Goal: Transaction & Acquisition: Book appointment/travel/reservation

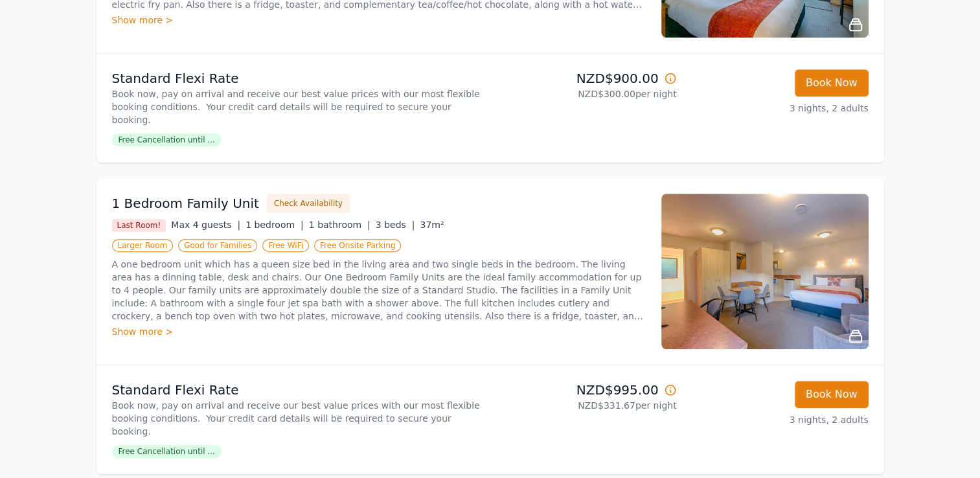
scroll to position [990, 0]
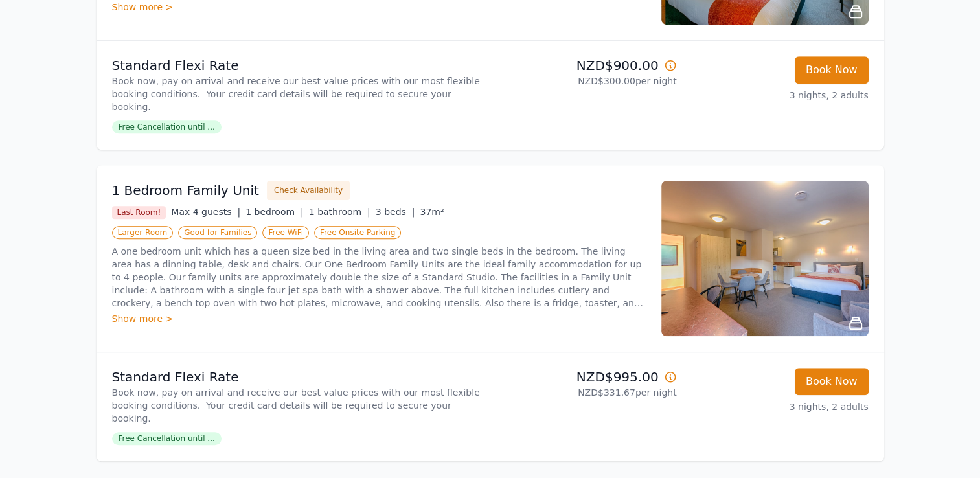
click at [757, 189] on img at bounding box center [765, 259] width 207 height 156
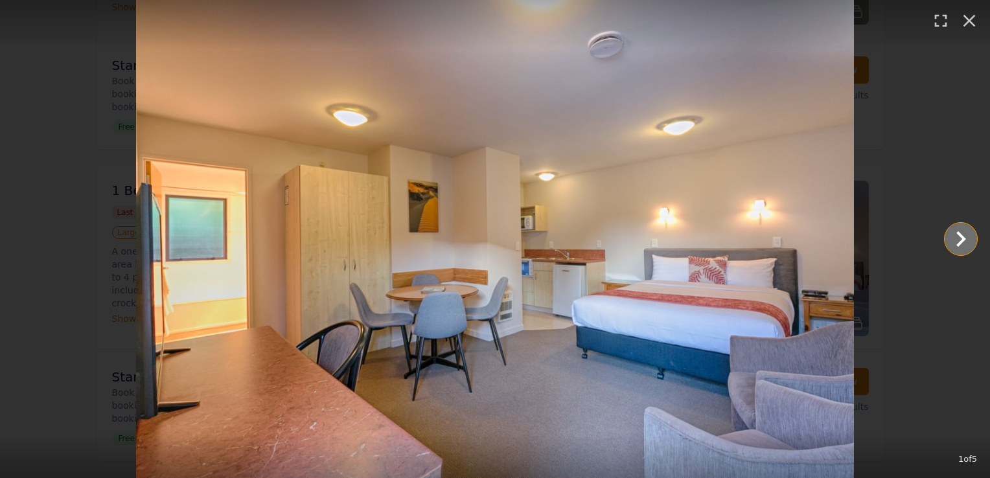
click at [954, 244] on icon "Show slide 2 of 5" at bounding box center [960, 239] width 31 height 31
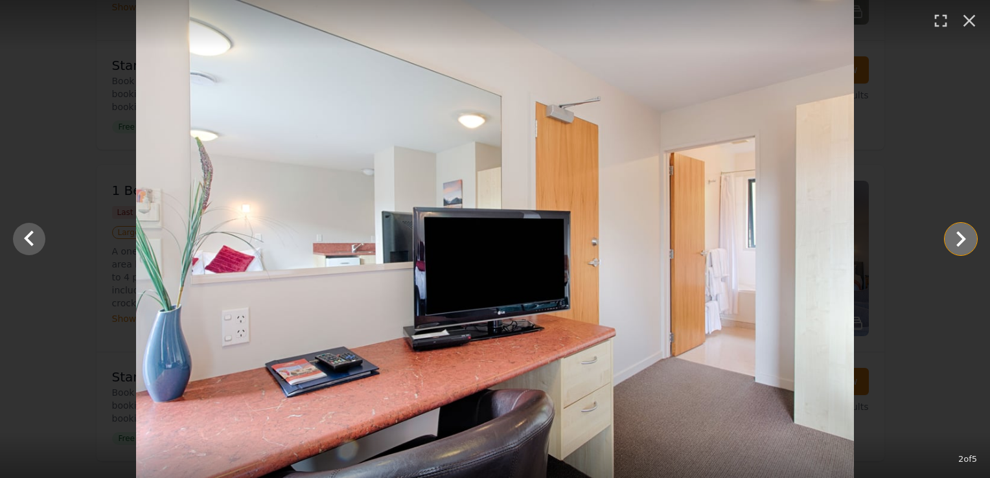
click at [954, 244] on icon "Show slide 3 of 5" at bounding box center [960, 239] width 31 height 31
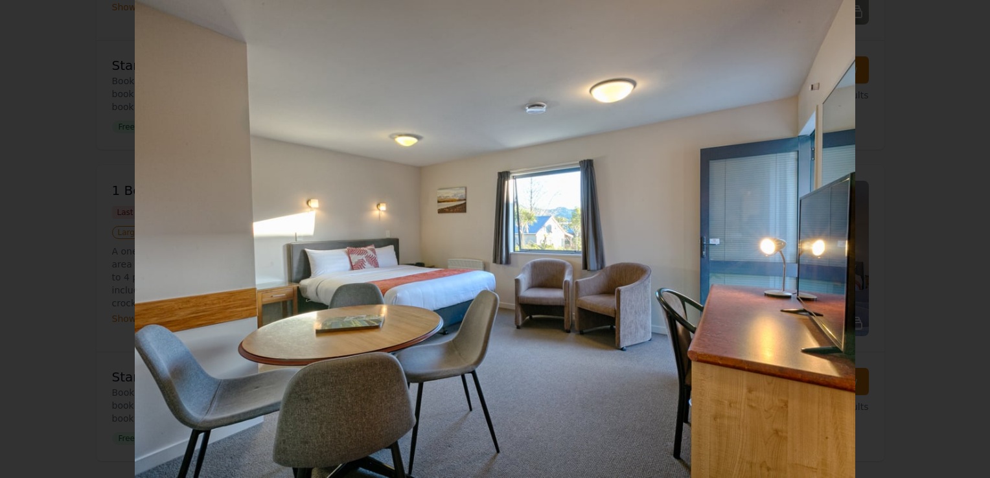
click at [954, 244] on icon "Show slide 4 of 5" at bounding box center [960, 239] width 31 height 31
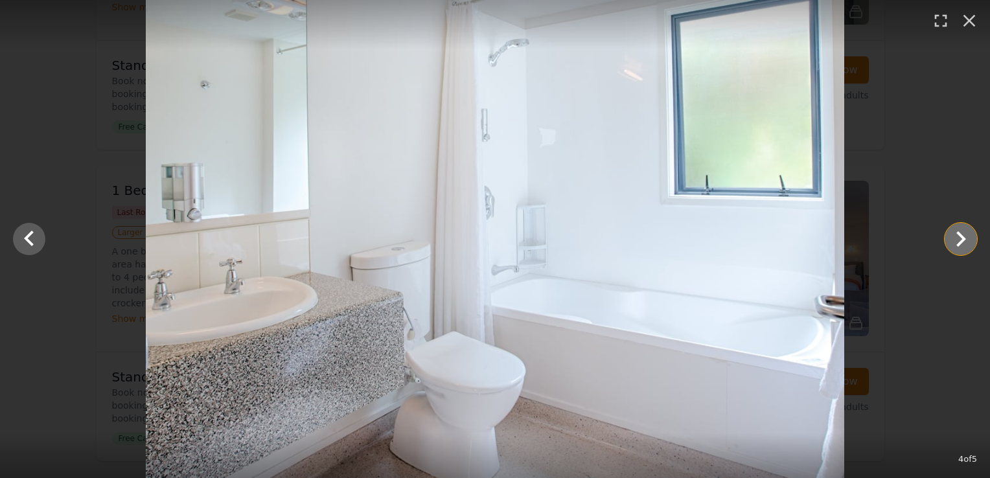
click at [954, 244] on icon "Show slide 5 of 5" at bounding box center [960, 239] width 31 height 31
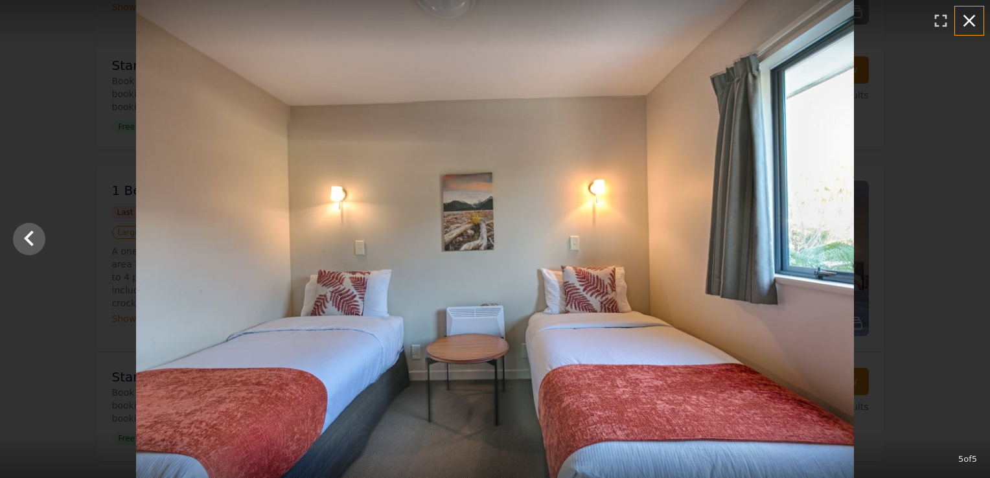
click at [973, 19] on icon "button" at bounding box center [969, 20] width 21 height 21
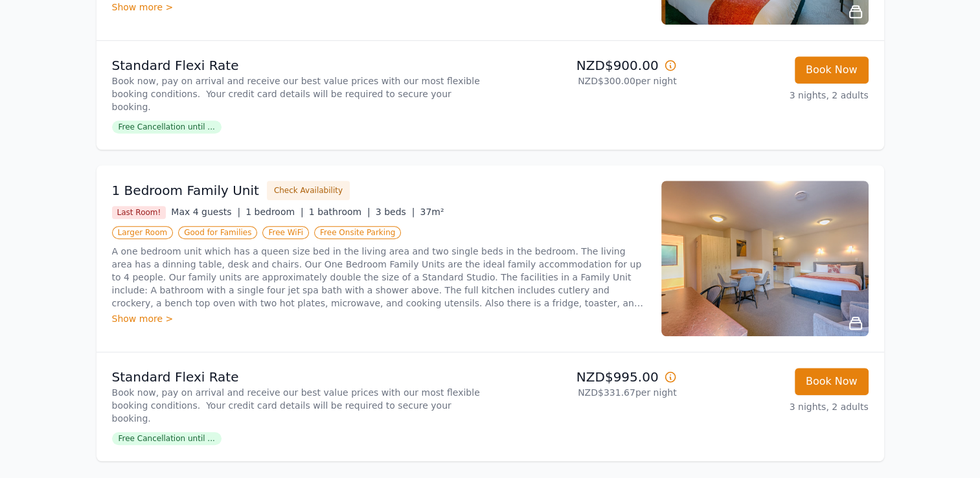
click at [160, 312] on div "Show more >" at bounding box center [379, 318] width 534 height 13
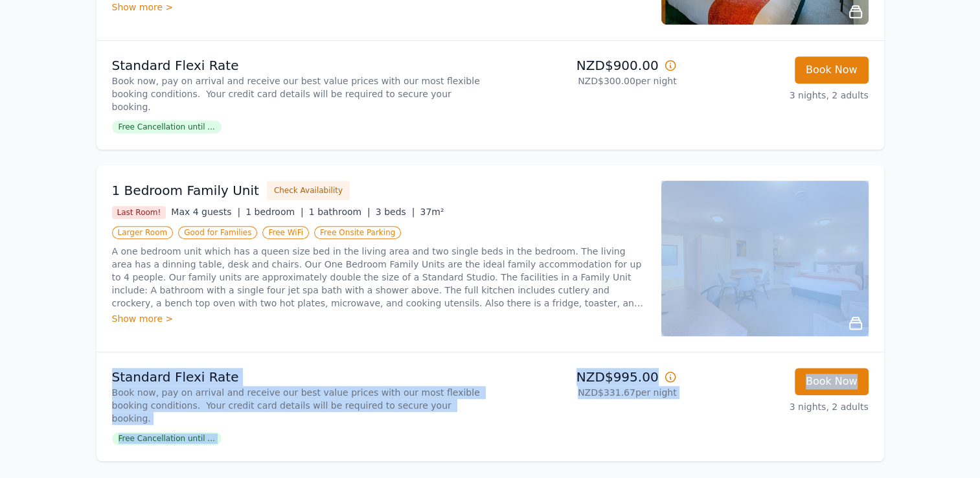
drag, startPoint x: 977, startPoint y: 303, endPoint x: 971, endPoint y: 324, distance: 21.5
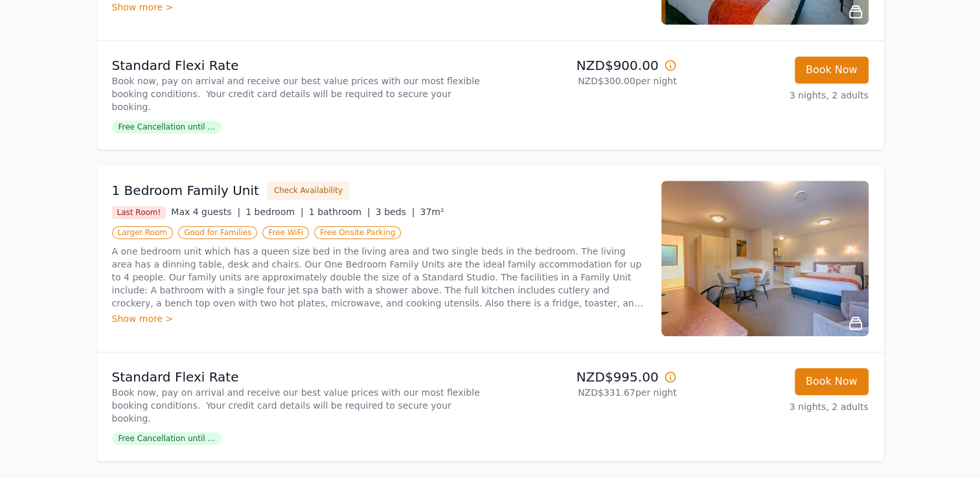
drag, startPoint x: 971, startPoint y: 324, endPoint x: 947, endPoint y: 352, distance: 37.2
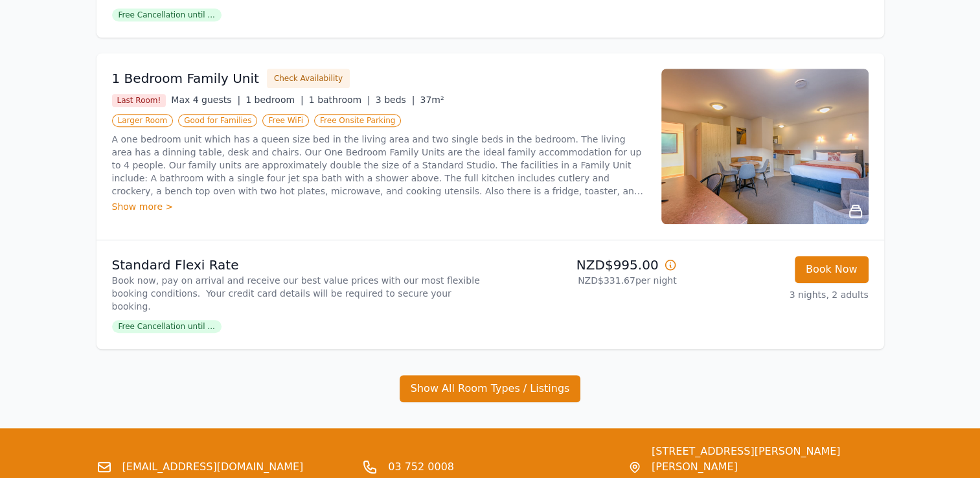
scroll to position [1112, 0]
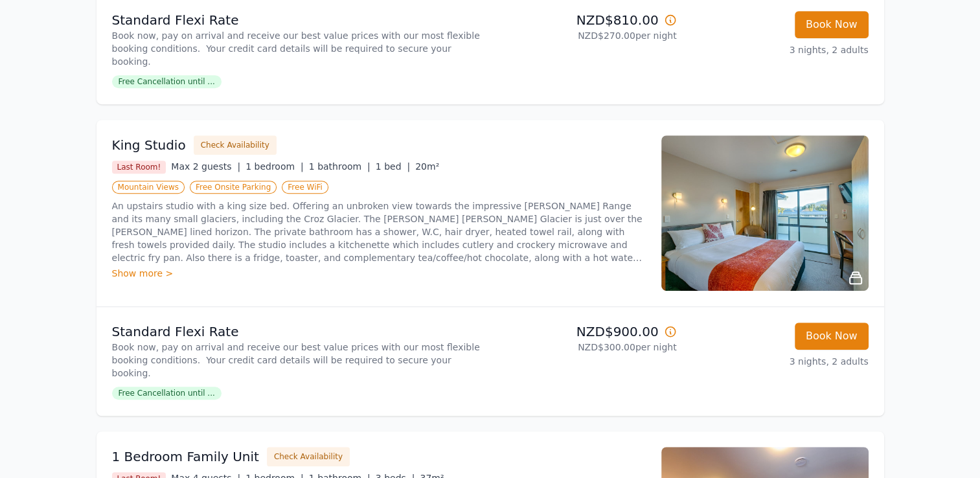
scroll to position [700, 0]
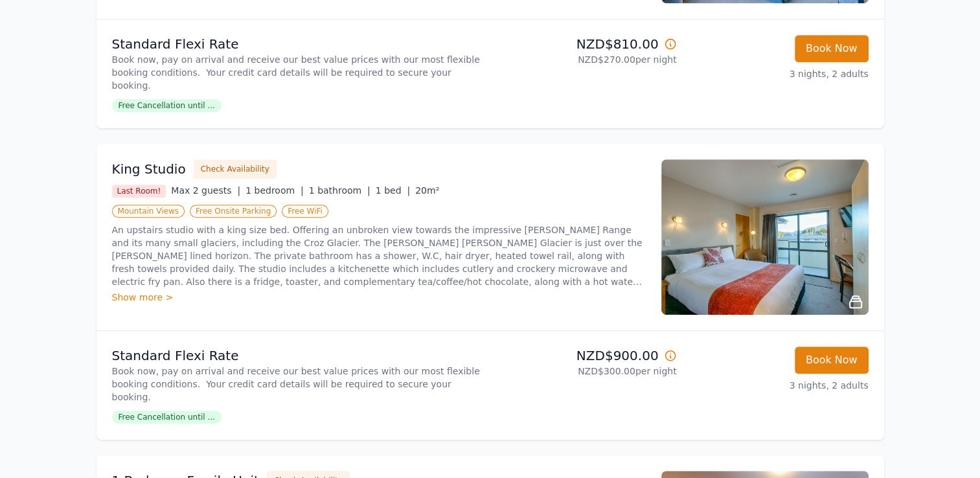
click at [152, 291] on div "Show more >" at bounding box center [379, 297] width 534 height 13
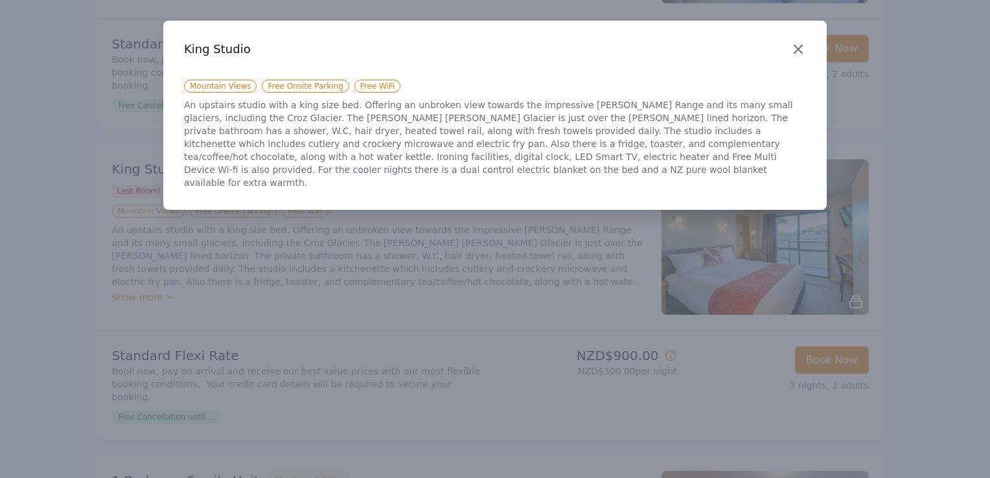
click at [797, 49] on icon "button" at bounding box center [798, 49] width 8 height 8
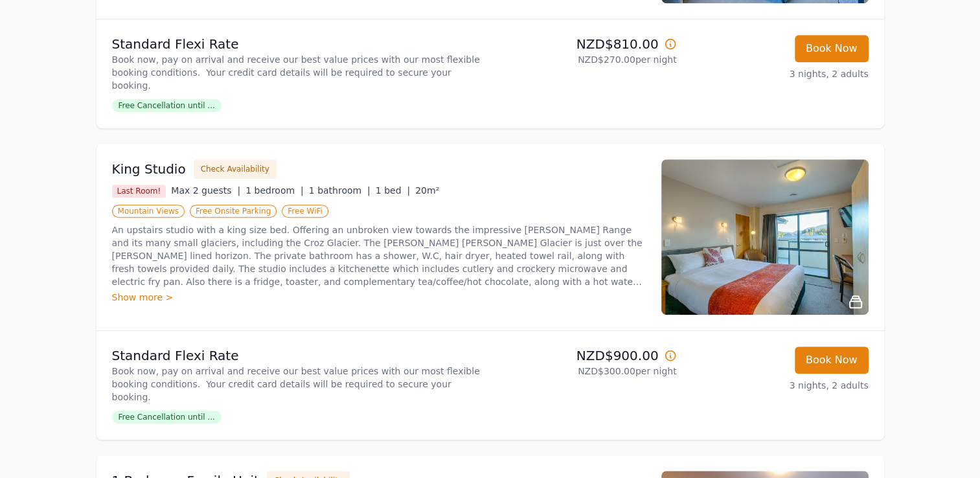
click at [980, 255] on html "Open main menu Rooms & Rates About Us Why Book Direct? Best Rate Guaranteed No …" at bounding box center [490, 149] width 980 height 1699
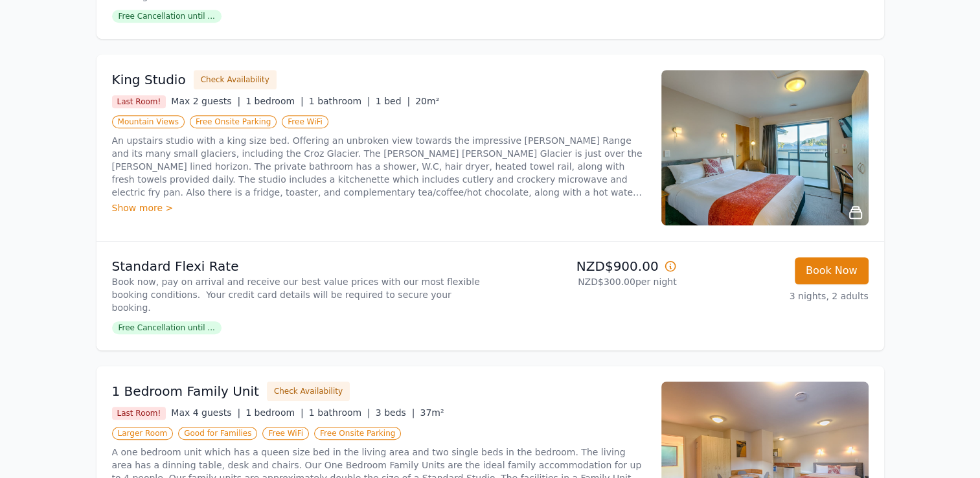
scroll to position [806, 0]
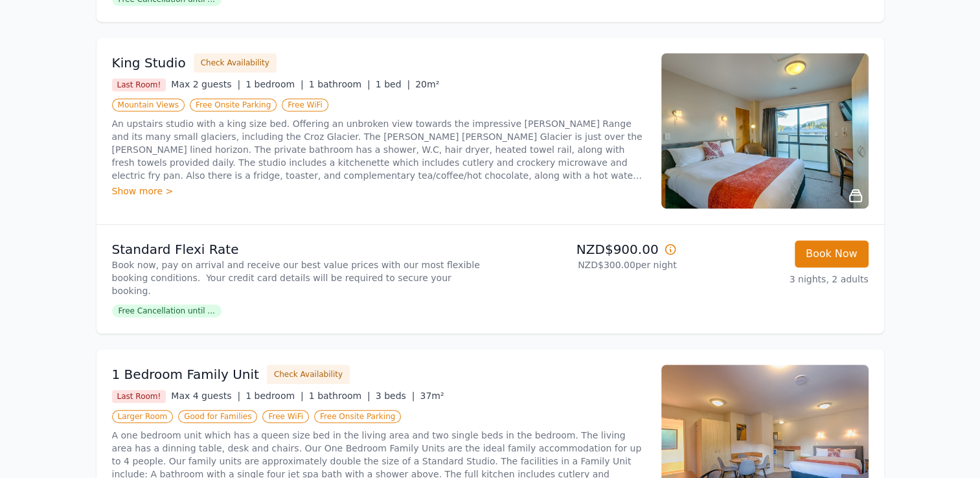
click at [785, 106] on img at bounding box center [765, 131] width 207 height 156
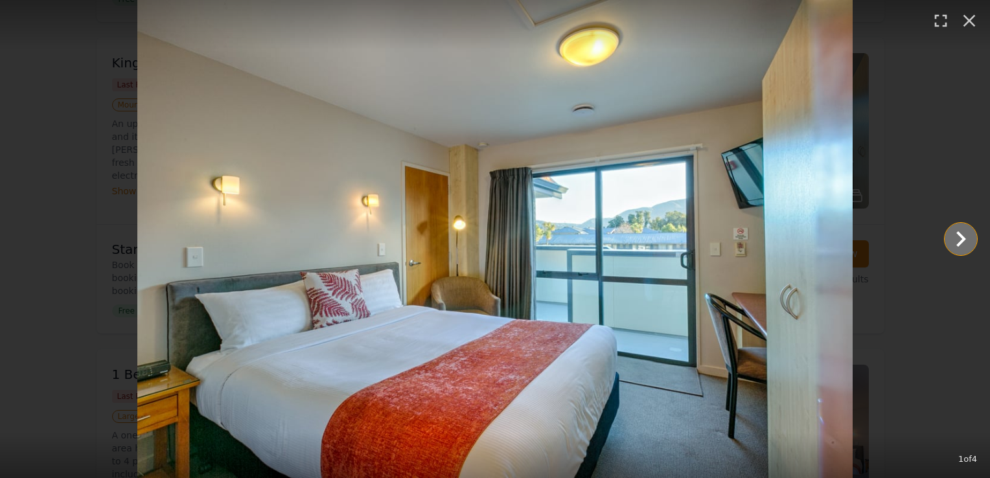
click at [964, 240] on icon "Show slide 2 of 4" at bounding box center [961, 239] width 10 height 16
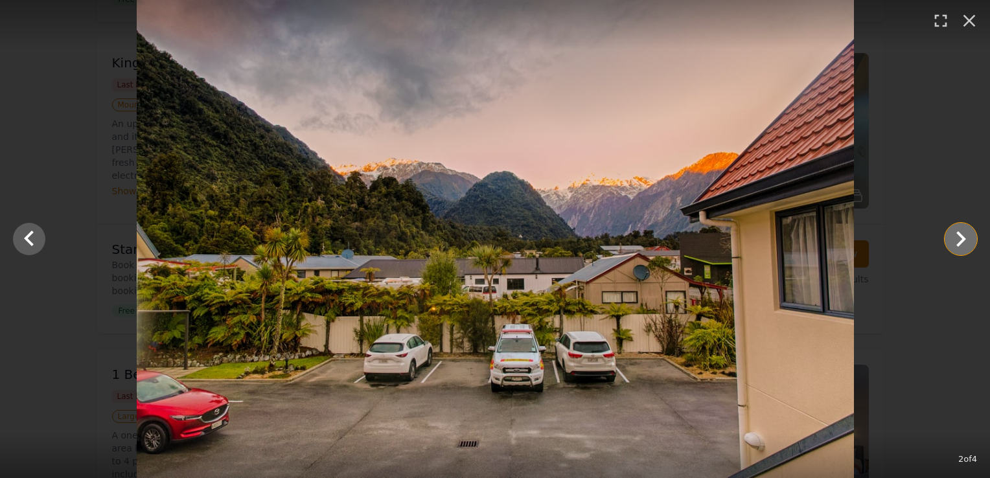
click at [963, 240] on icon "Show slide 3 of 4" at bounding box center [961, 239] width 10 height 16
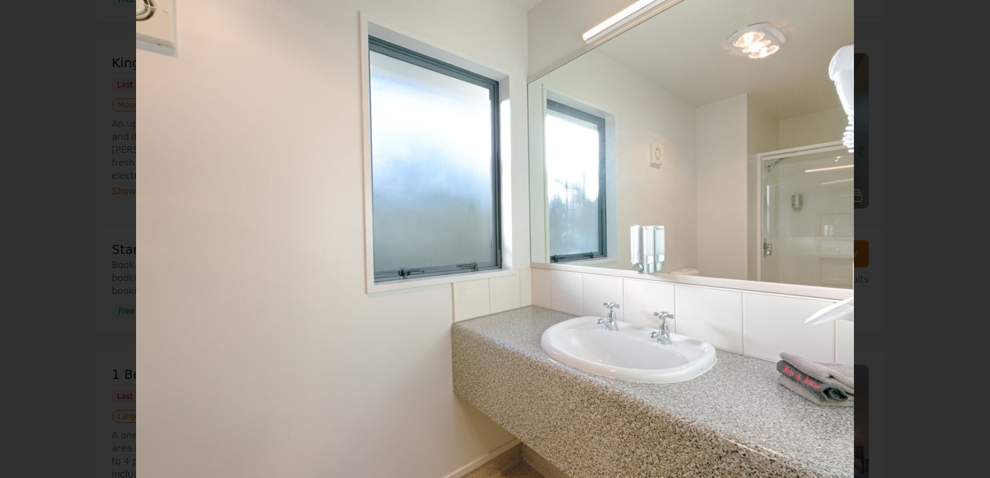
click at [963, 240] on icon "Show slide 4 of 4" at bounding box center [961, 239] width 10 height 16
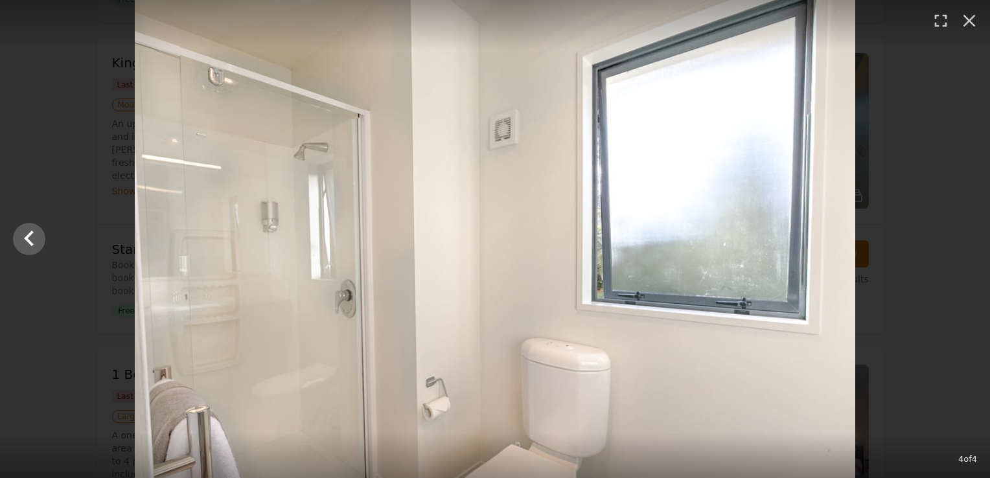
click at [963, 240] on div at bounding box center [495, 239] width 990 height 478
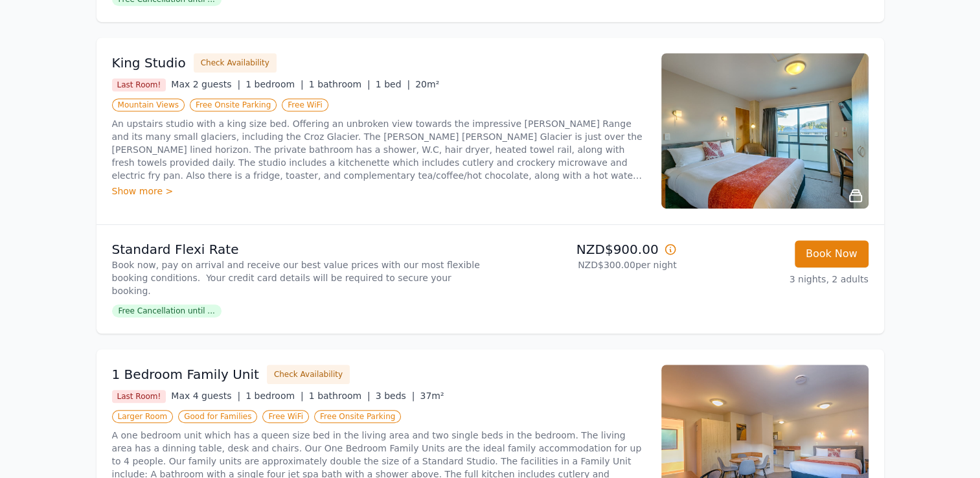
click at [775, 114] on img at bounding box center [765, 131] width 207 height 156
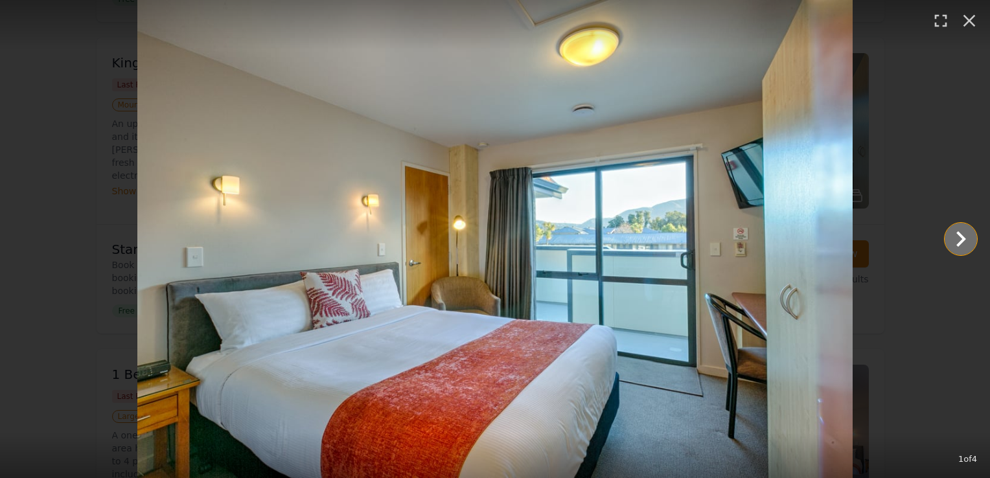
click at [959, 235] on icon "Show slide 2 of 4" at bounding box center [961, 239] width 10 height 16
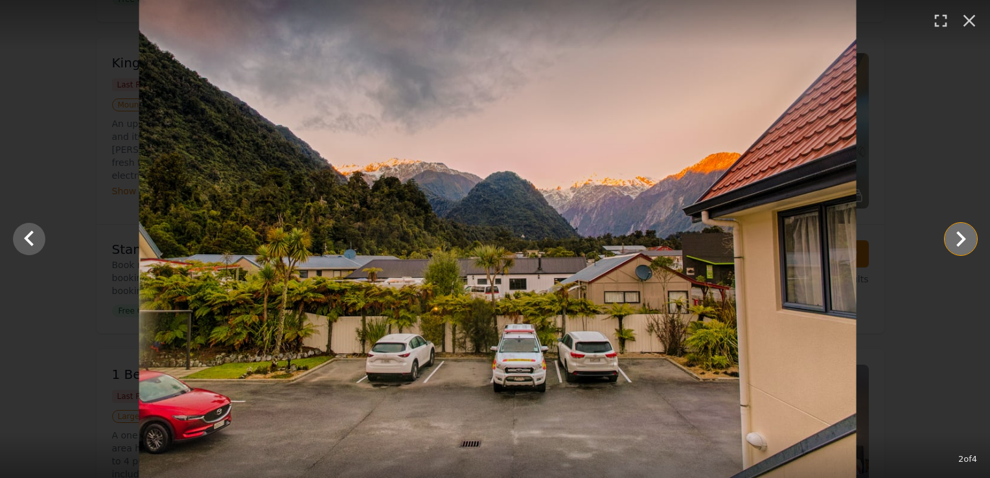
click at [959, 235] on icon "Show slide 3 of 4" at bounding box center [961, 239] width 10 height 16
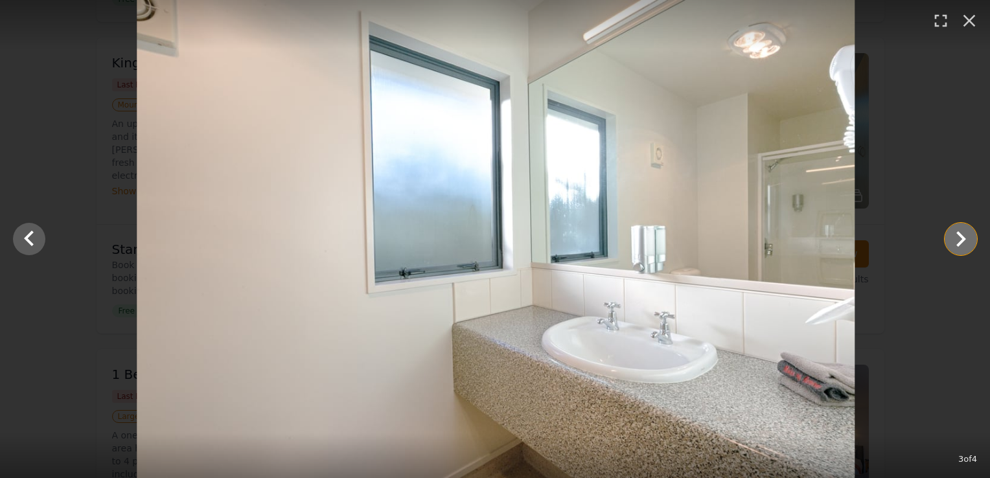
click at [959, 235] on icon "Show slide 4 of 4" at bounding box center [961, 239] width 10 height 16
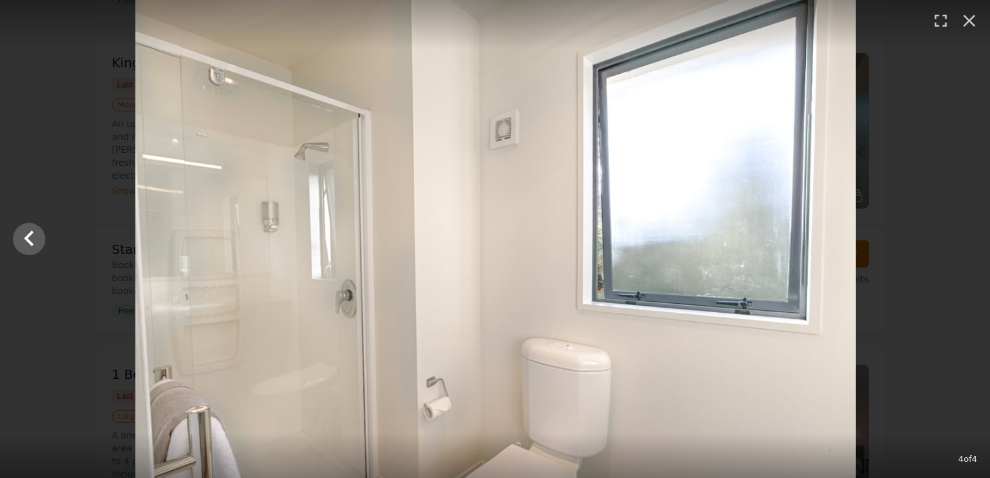
click at [959, 235] on div at bounding box center [496, 239] width 990 height 478
